Goal: Task Accomplishment & Management: Manage account settings

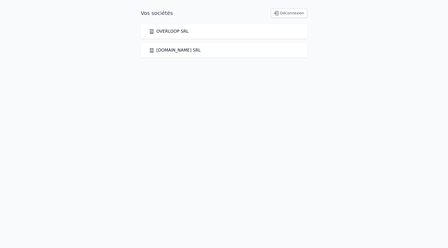
click at [192, 31] on div "OVERLOOP SRL" at bounding box center [224, 31] width 150 height 6
click at [182, 32] on link "OVERLOOP SRL" at bounding box center [169, 31] width 40 height 6
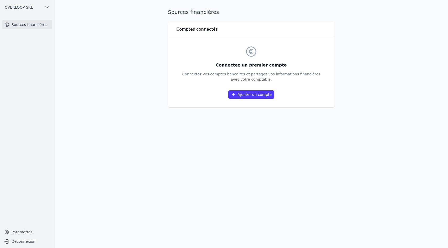
click at [237, 91] on link "Ajouter un compte" at bounding box center [251, 94] width 46 height 8
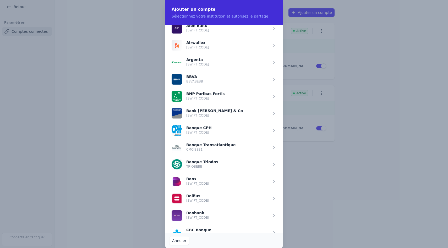
scroll to position [23, 0]
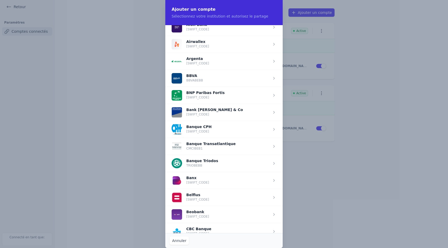
click at [205, 201] on span "button" at bounding box center [223, 197] width 117 height 17
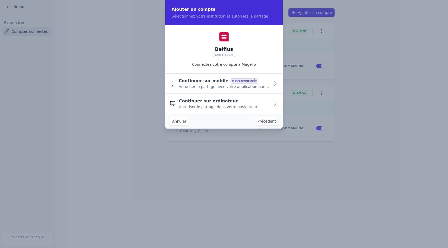
scroll to position [0, 0]
click at [213, 84] on span "Autoriser le partage avec votre application bancaire" at bounding box center [224, 86] width 91 height 5
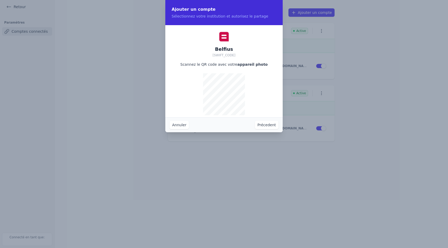
click at [184, 125] on button "Annuler" at bounding box center [178, 125] width 19 height 8
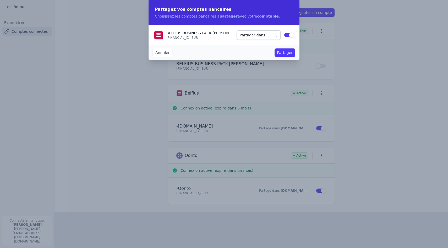
click at [255, 35] on span "Partager dans ..." at bounding box center [255, 35] width 30 height 6
click at [254, 44] on span "OVERLOOP SRL" at bounding box center [256, 44] width 28 height 5
click at [290, 51] on button "Partager" at bounding box center [284, 52] width 21 height 8
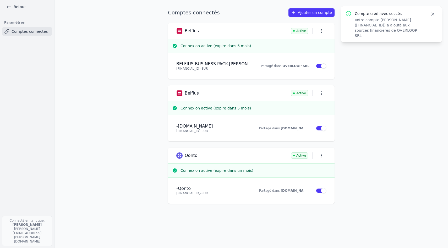
click at [433, 14] on icon "button" at bounding box center [432, 14] width 5 height 5
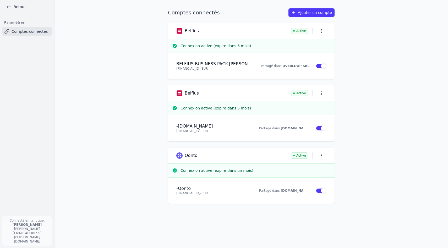
click at [319, 14] on link "Ajouter un compte" at bounding box center [311, 12] width 46 height 8
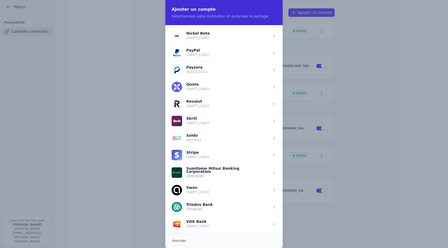
scroll to position [557, 0]
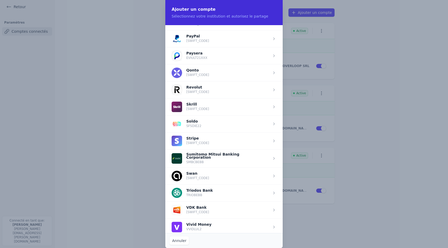
click at [232, 92] on span "button" at bounding box center [223, 89] width 117 height 17
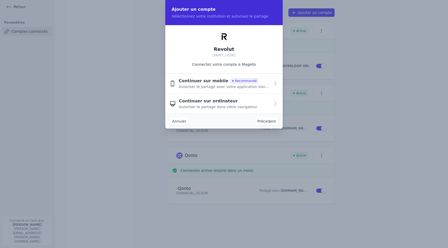
scroll to position [0, 0]
click at [214, 85] on span "Autoriser le partage avec votre application bancaire" at bounding box center [224, 86] width 91 height 5
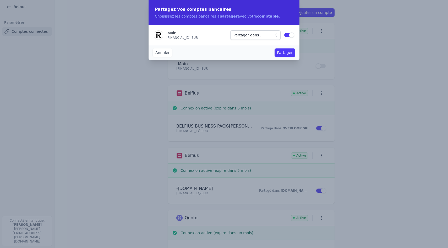
click at [258, 36] on span "Partager dans ..." at bounding box center [248, 35] width 30 height 6
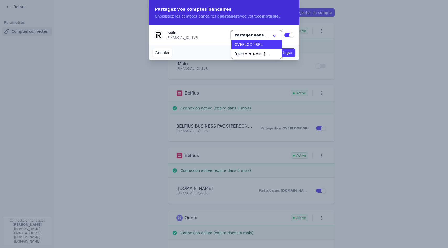
click at [256, 43] on span "OVERLOOP SRL" at bounding box center [248, 44] width 28 height 5
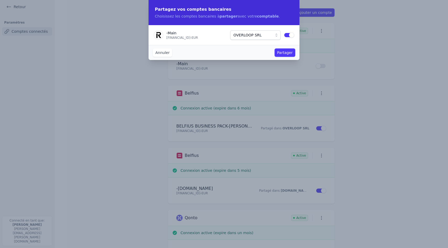
click at [285, 54] on button "Partager" at bounding box center [284, 52] width 21 height 8
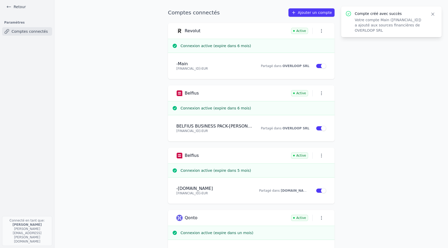
click at [432, 14] on icon "button" at bounding box center [432, 14] width 5 height 5
click at [24, 9] on link "Retour" at bounding box center [16, 6] width 24 height 7
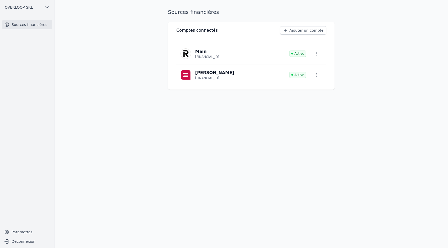
click at [34, 9] on button "OVERLOOP SRL" at bounding box center [27, 7] width 50 height 8
click at [90, 52] on div at bounding box center [224, 124] width 448 height 248
click at [314, 74] on icon "button" at bounding box center [315, 74] width 5 height 5
click at [309, 86] on span "Paramètres" at bounding box center [310, 86] width 21 height 5
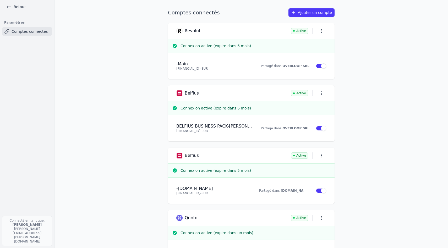
click at [322, 93] on icon "button" at bounding box center [321, 93] width 5 height 5
click at [339, 122] on div at bounding box center [224, 124] width 448 height 248
click at [243, 127] on h4 "BELFIUS BUSINESS PACK - [PERSON_NAME]" at bounding box center [214, 126] width 76 height 5
